Goal: Task Accomplishment & Management: Manage account settings

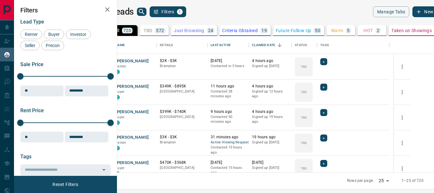
scroll to position [131, 309]
click at [230, 47] on div "Last Active" at bounding box center [221, 45] width 20 height 18
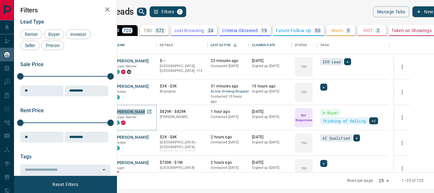
click at [149, 110] on button "[PERSON_NAME]" at bounding box center [131, 112] width 33 height 6
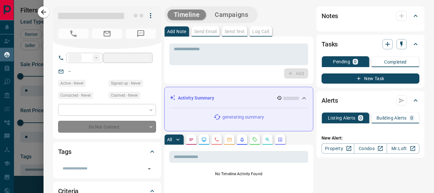
type input "**"
type input "**********"
type input "*"
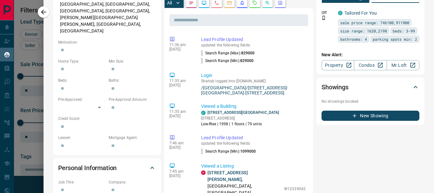
scroll to position [260, 0]
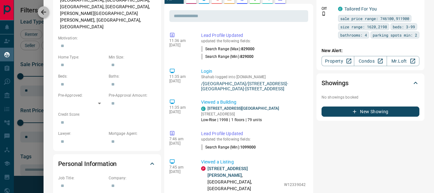
click at [43, 11] on icon "button" at bounding box center [44, 12] width 8 height 8
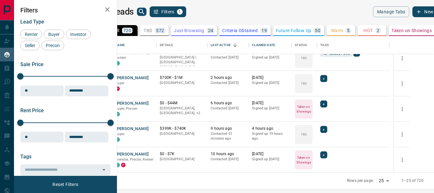
scroll to position [87, 0]
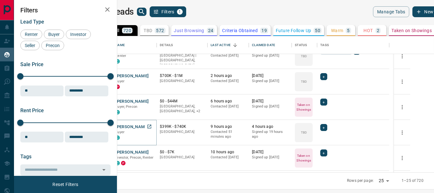
click at [149, 128] on button "[PERSON_NAME]" at bounding box center [131, 127] width 33 height 6
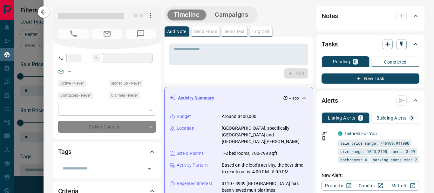
type input "**"
type input "**********"
type input "**"
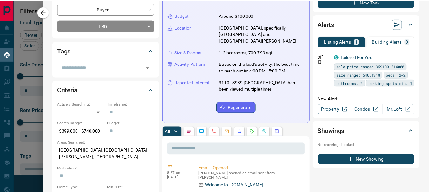
scroll to position [0, 0]
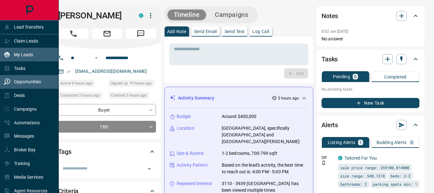
click at [30, 82] on p "Opportunities" at bounding box center [27, 81] width 27 height 5
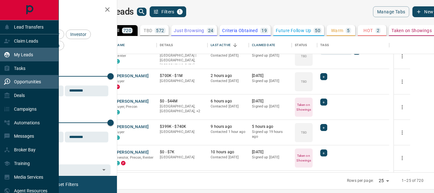
click at [30, 82] on p "Opportunities" at bounding box center [27, 81] width 27 height 5
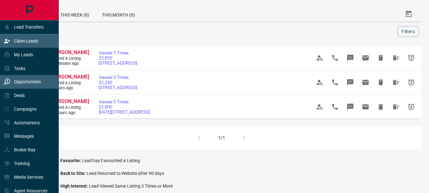
click at [28, 42] on p "Claim Leads" at bounding box center [26, 40] width 24 height 5
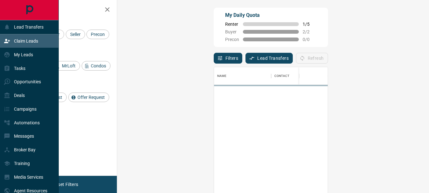
scroll to position [139, 293]
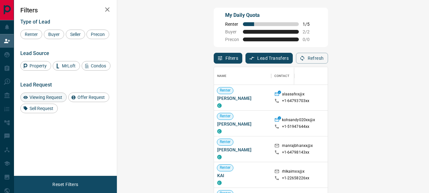
click at [53, 100] on span "Viewing Request" at bounding box center [45, 97] width 37 height 5
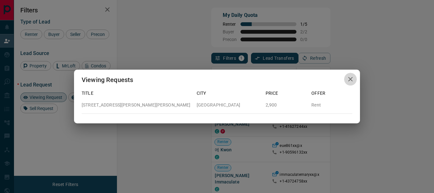
click at [351, 79] on icon "button" at bounding box center [351, 79] width 8 height 8
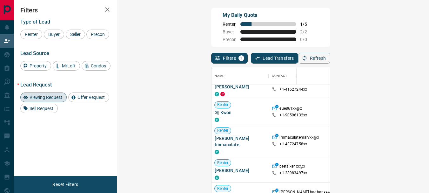
scroll to position [34, 0]
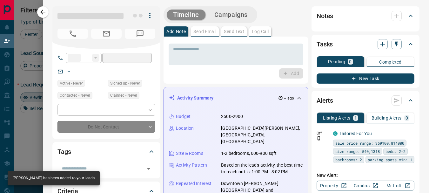
type input "**"
type input "**********"
type input "*"
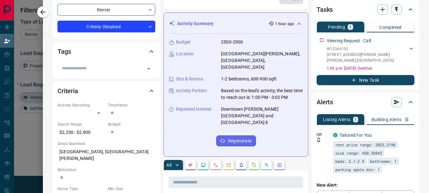
scroll to position [0, 0]
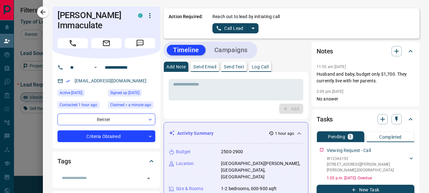
click at [146, 17] on icon "button" at bounding box center [150, 16] width 8 height 8
click at [129, 36] on li "Reallocate" at bounding box center [132, 38] width 37 height 10
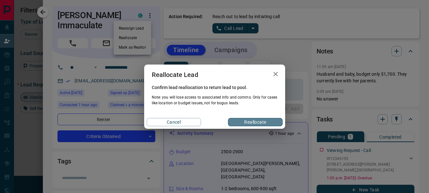
click at [246, 123] on button "Reallocate" at bounding box center [255, 122] width 54 height 8
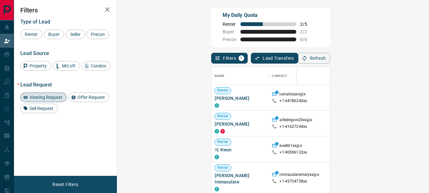
scroll to position [139, 293]
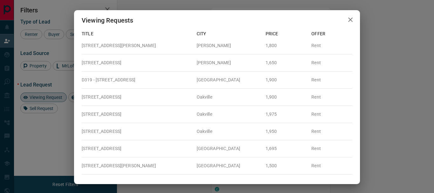
click at [347, 20] on icon "button" at bounding box center [351, 20] width 8 height 8
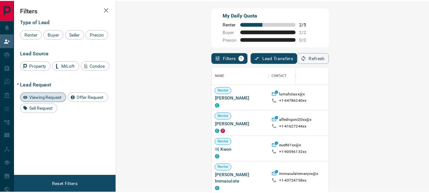
scroll to position [5, 5]
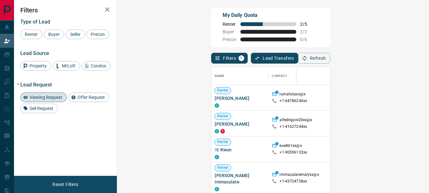
drag, startPoint x: 415, startPoint y: 102, endPoint x: 420, endPoint y: 148, distance: 46.3
click at [420, 148] on div "Renter Lumah Zia C lumahziaxx@x +1- 64786240xx $1K - $2K [GEOGRAPHIC_DATA], [GE…" at bounding box center [361, 148] width 298 height 126
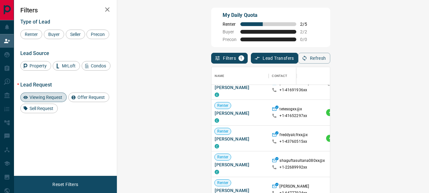
scroll to position [69, 0]
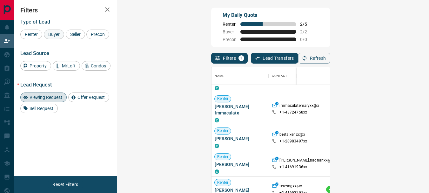
click at [55, 33] on span "Buyer" at bounding box center [54, 34] width 16 height 5
click at [45, 100] on span "Viewing Request" at bounding box center [45, 97] width 37 height 5
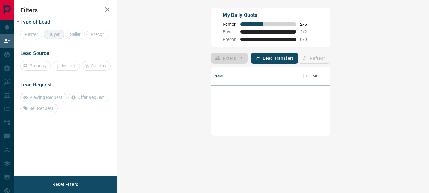
scroll to position [64, 293]
